Goal: Task Accomplishment & Management: Manage account settings

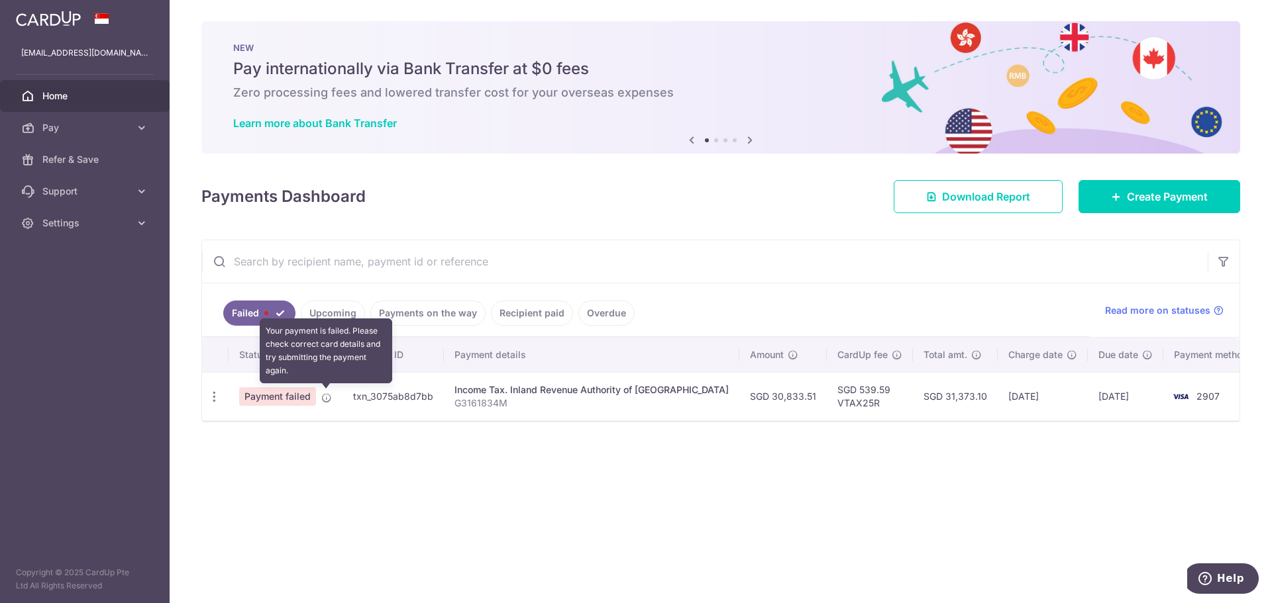
click at [326, 397] on td "Payment failed Your payment is failed. Please check correct card details and tr…" at bounding box center [286, 396] width 114 height 48
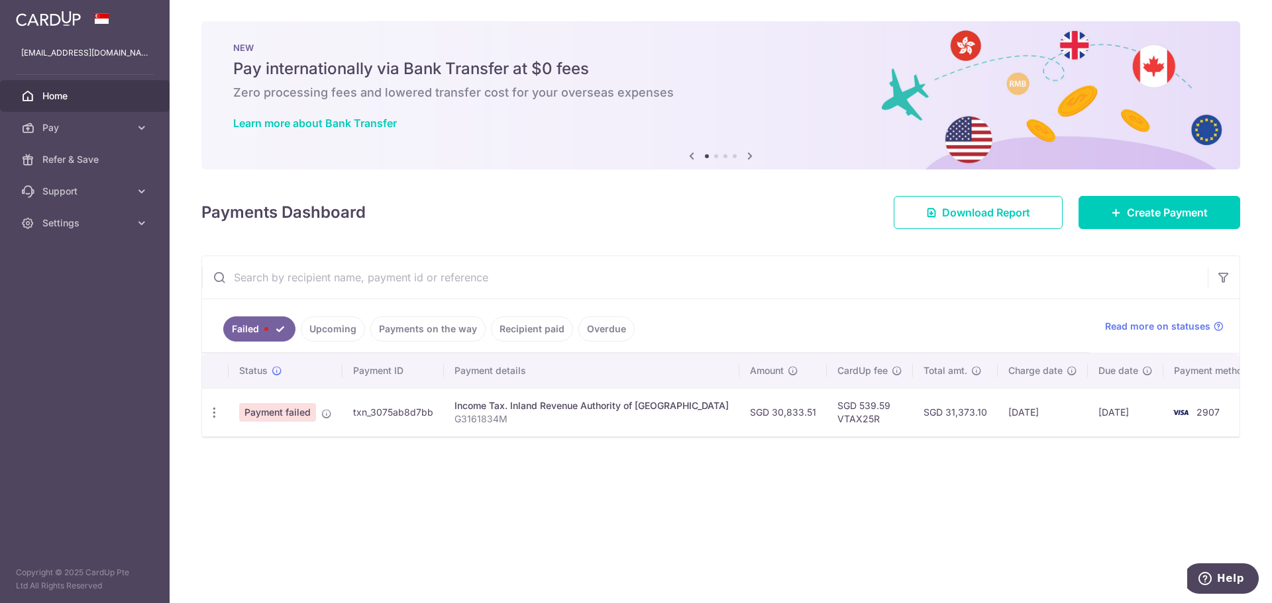
click at [335, 453] on div "× Pause Schedule Pause all future payments in this series Pause just this one p…" at bounding box center [721, 301] width 1102 height 603
click at [342, 331] on link "Upcoming" at bounding box center [333, 329] width 64 height 25
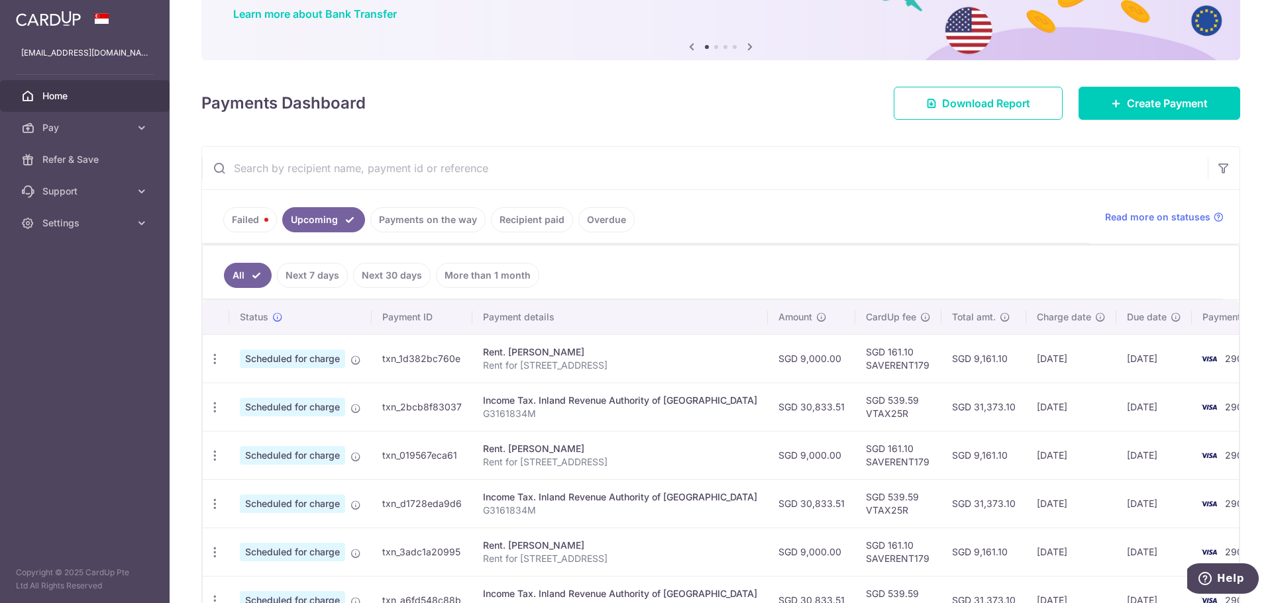
scroll to position [132, 0]
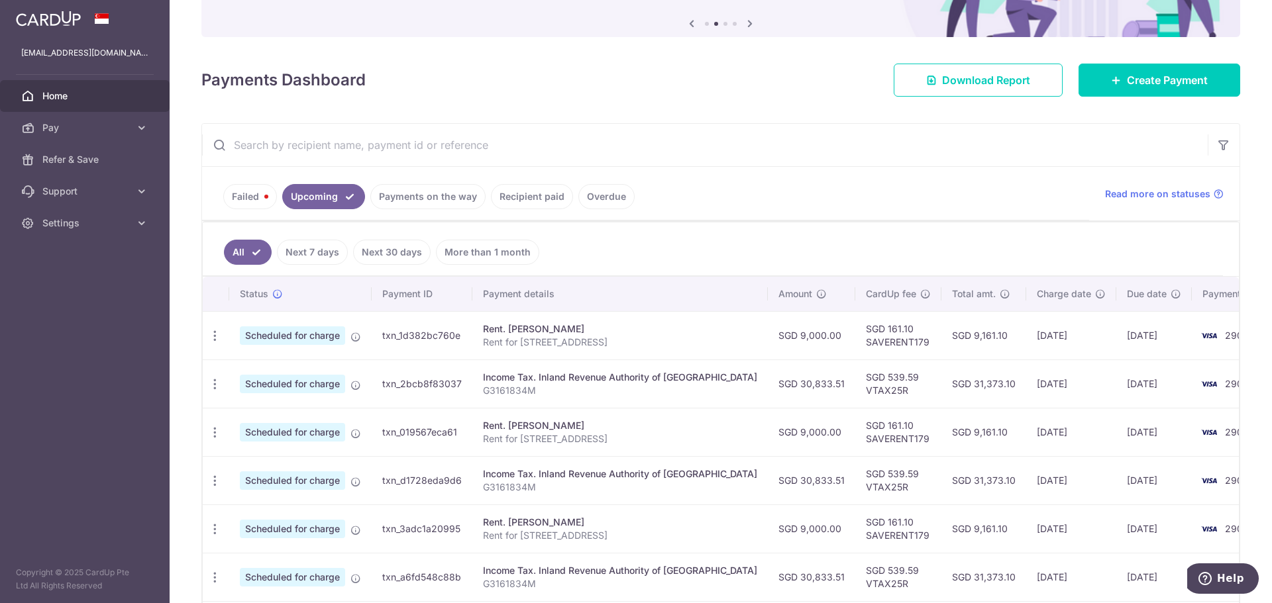
click at [246, 193] on link "Failed" at bounding box center [250, 196] width 54 height 25
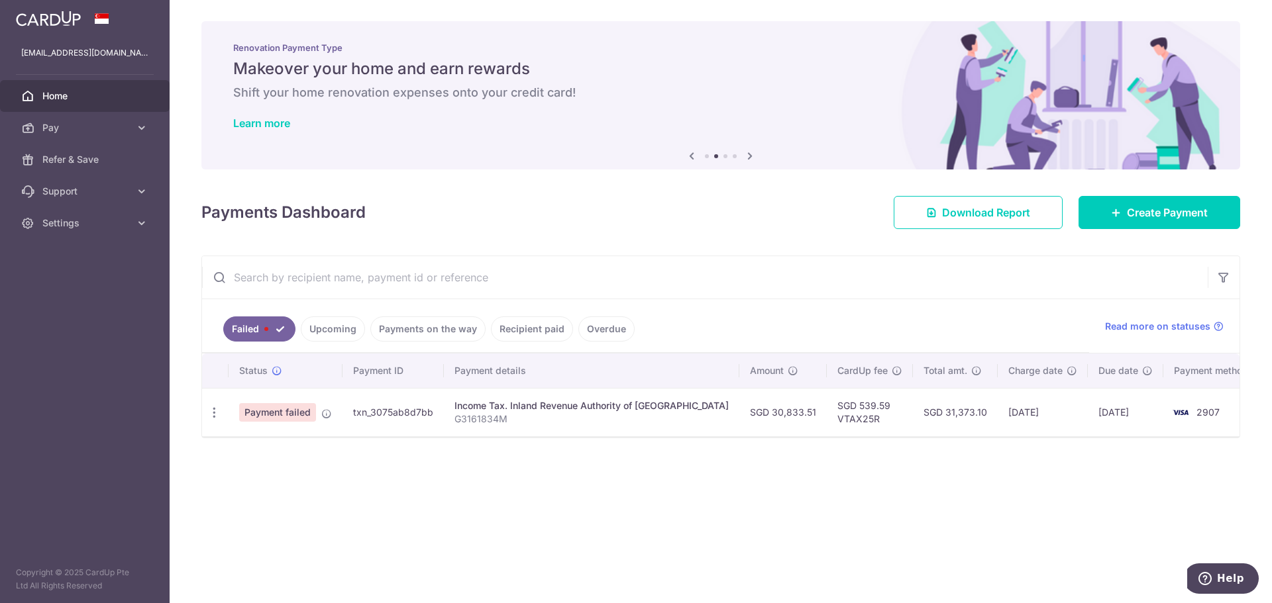
click at [664, 471] on div "× Pause Schedule Pause all future payments in this series Pause just this one p…" at bounding box center [721, 301] width 1102 height 603
drag, startPoint x: 529, startPoint y: 419, endPoint x: 433, endPoint y: 424, distance: 96.9
click at [525, 419] on p "G3161834M" at bounding box center [591, 419] width 274 height 13
click at [368, 426] on td "txn_3075ab8d7bb" at bounding box center [392, 412] width 101 height 48
click at [295, 428] on td "Payment failed" at bounding box center [286, 412] width 114 height 48
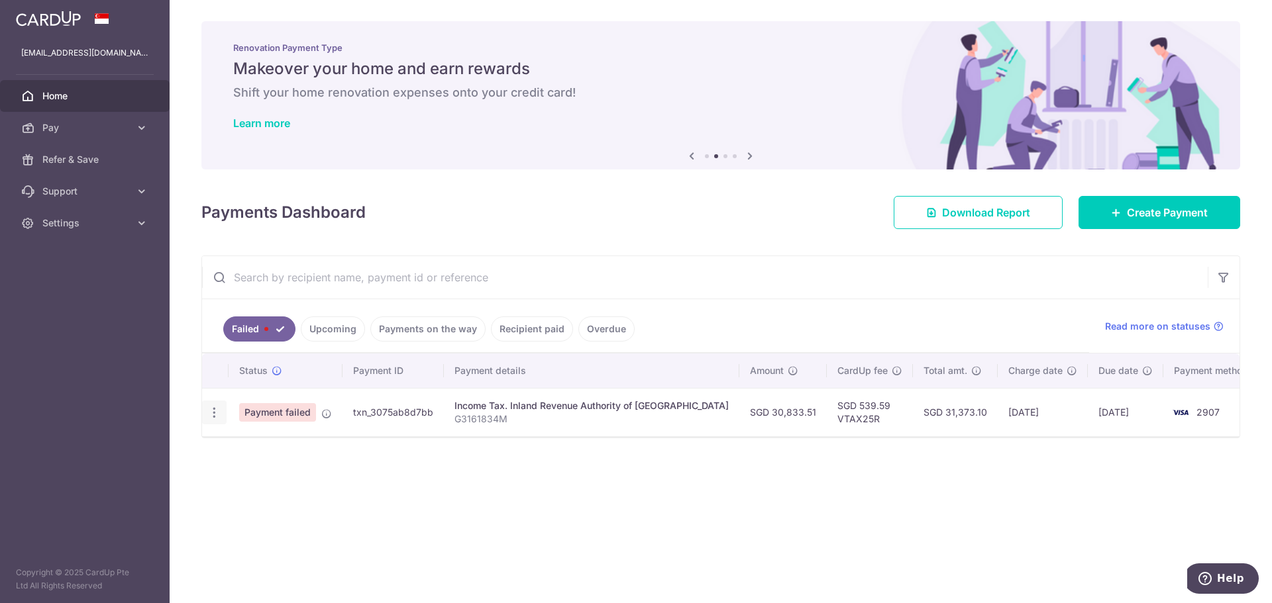
click at [214, 417] on icon "button" at bounding box center [214, 413] width 14 height 14
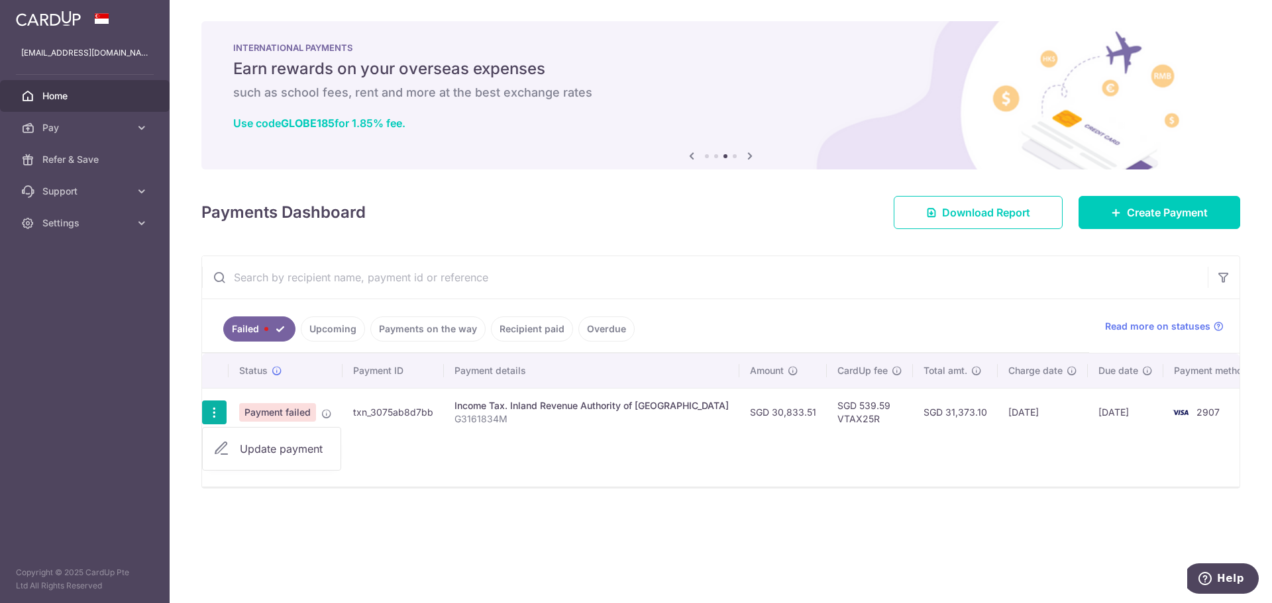
click at [266, 452] on span "Update payment" at bounding box center [285, 449] width 90 height 16
radio input "true"
type input "30,833.51"
type input "G3161834M"
type input "VTAX25R"
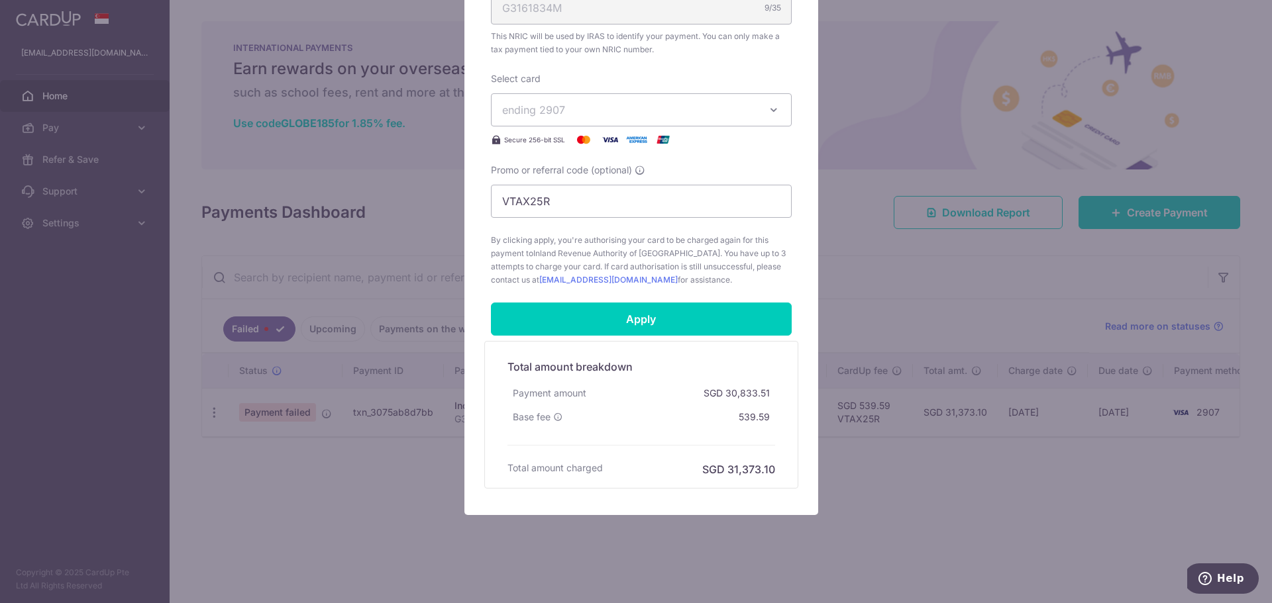
scroll to position [464, 0]
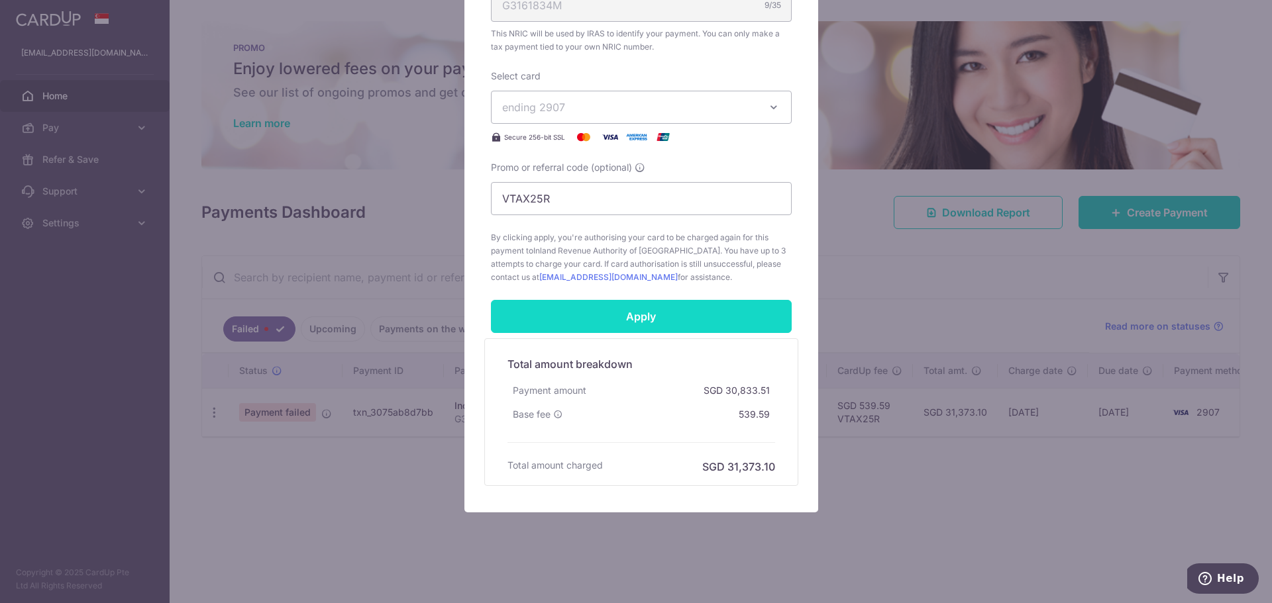
click at [730, 319] on input "Apply" at bounding box center [641, 316] width 301 height 33
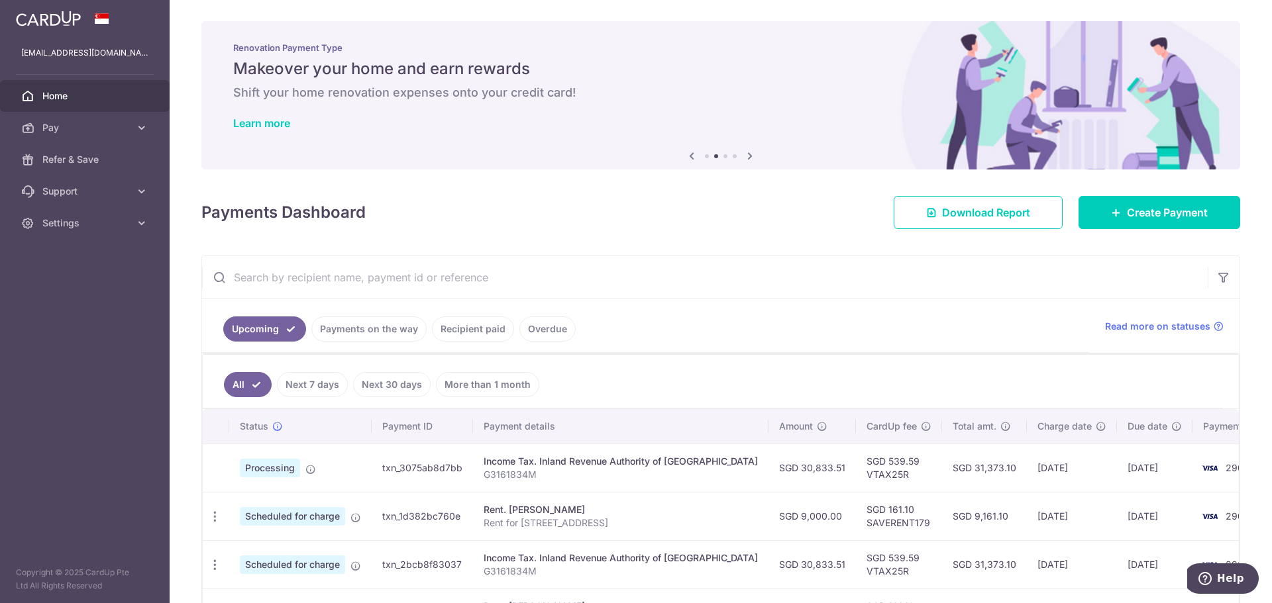
click at [79, 97] on span "Home" at bounding box center [85, 95] width 87 height 13
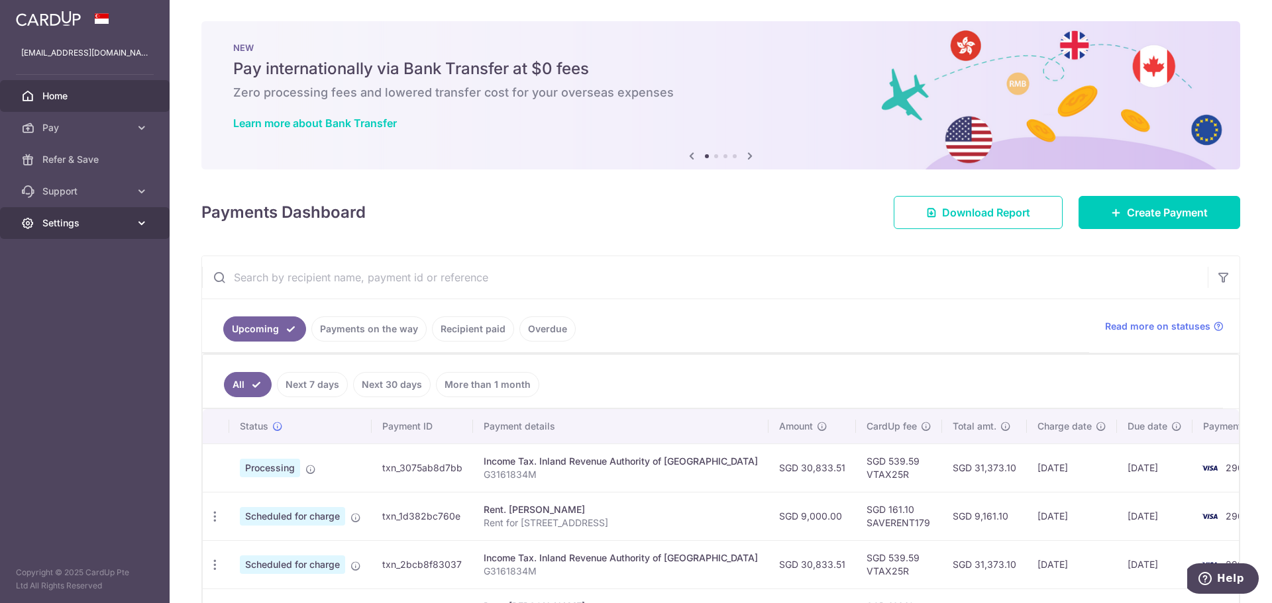
click at [137, 221] on icon at bounding box center [141, 223] width 13 height 13
click at [58, 285] on span "Logout" at bounding box center [85, 286] width 87 height 13
